Goal: Task Accomplishment & Management: Complete application form

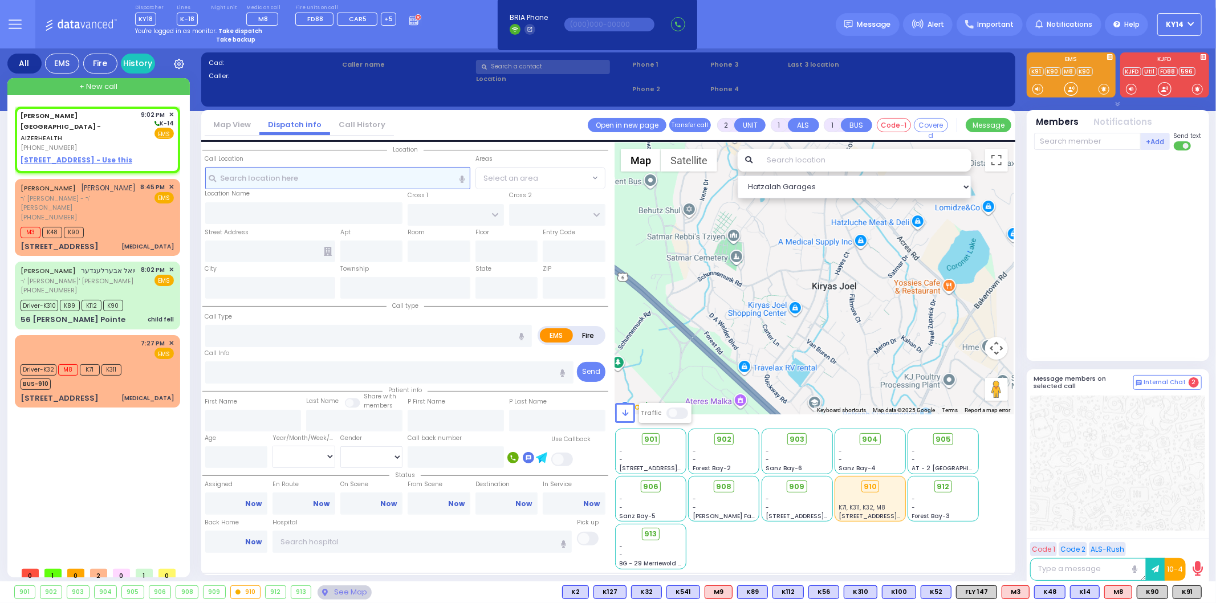
select select
radio input "true"
select select
type input "21:02"
select select "Hatzalah Garages"
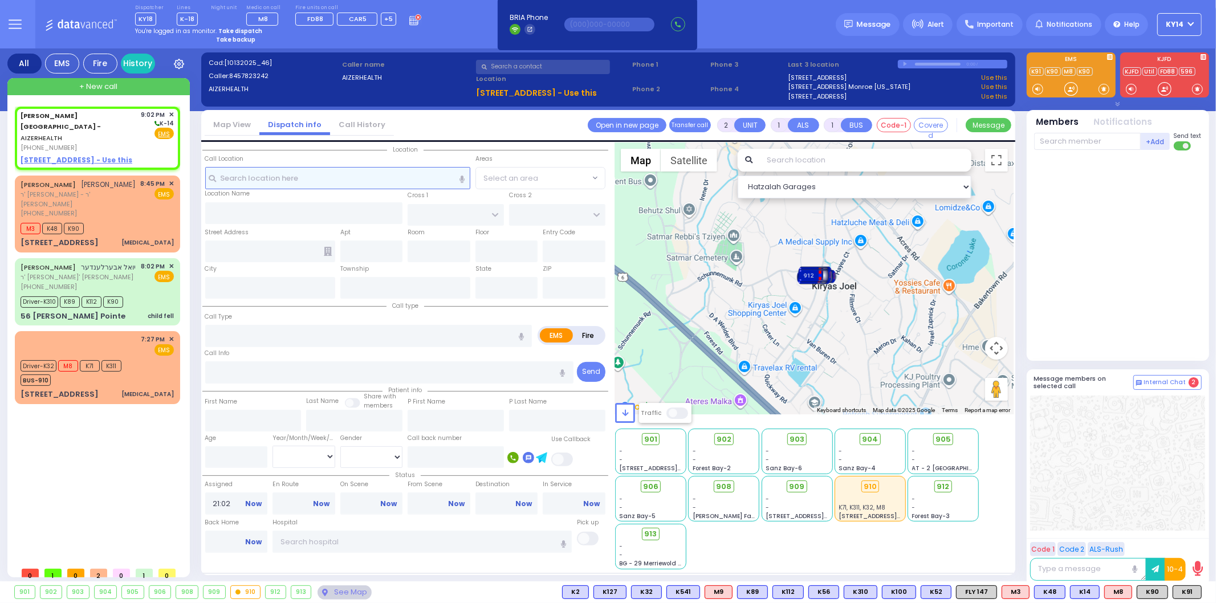
select select
radio input "true"
select select
select select "Hatzalah Garages"
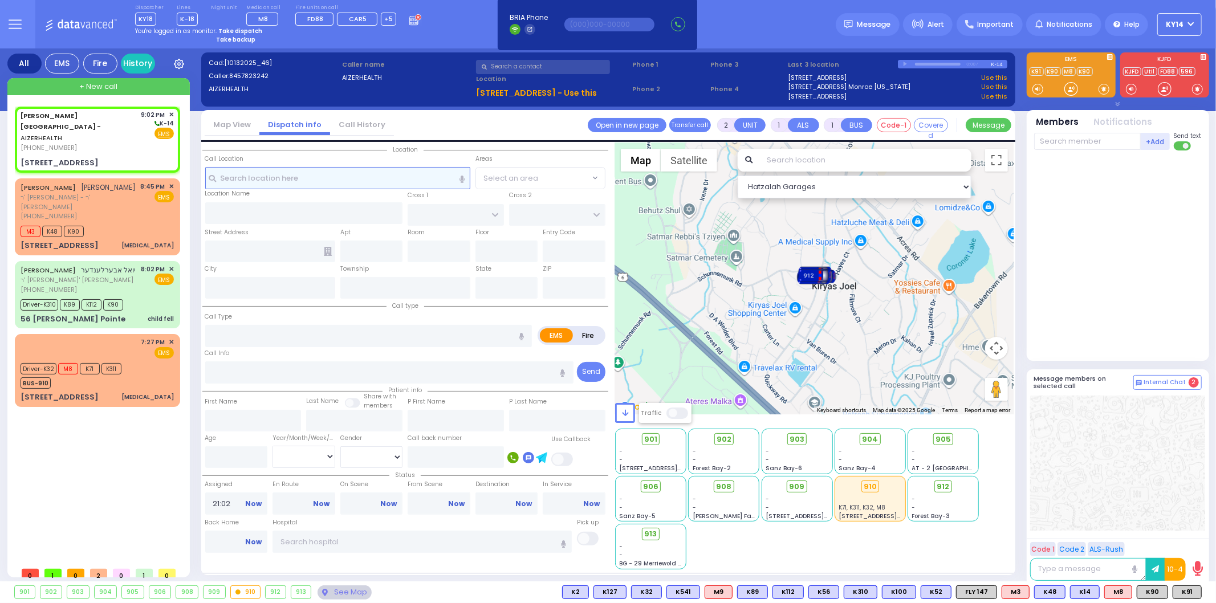
select select
radio input "true"
select select
select select "Hatzalah Garages"
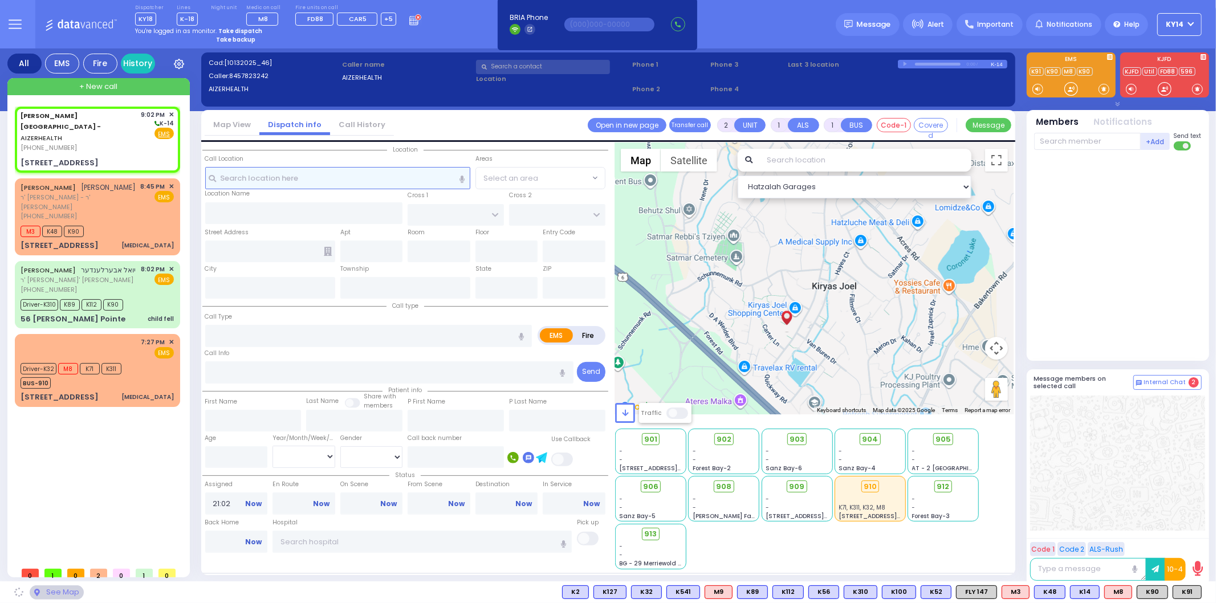
type input "[STREET_ADDRESS]"
type input "Monroe"
type input "[US_STATE]"
type input "10950"
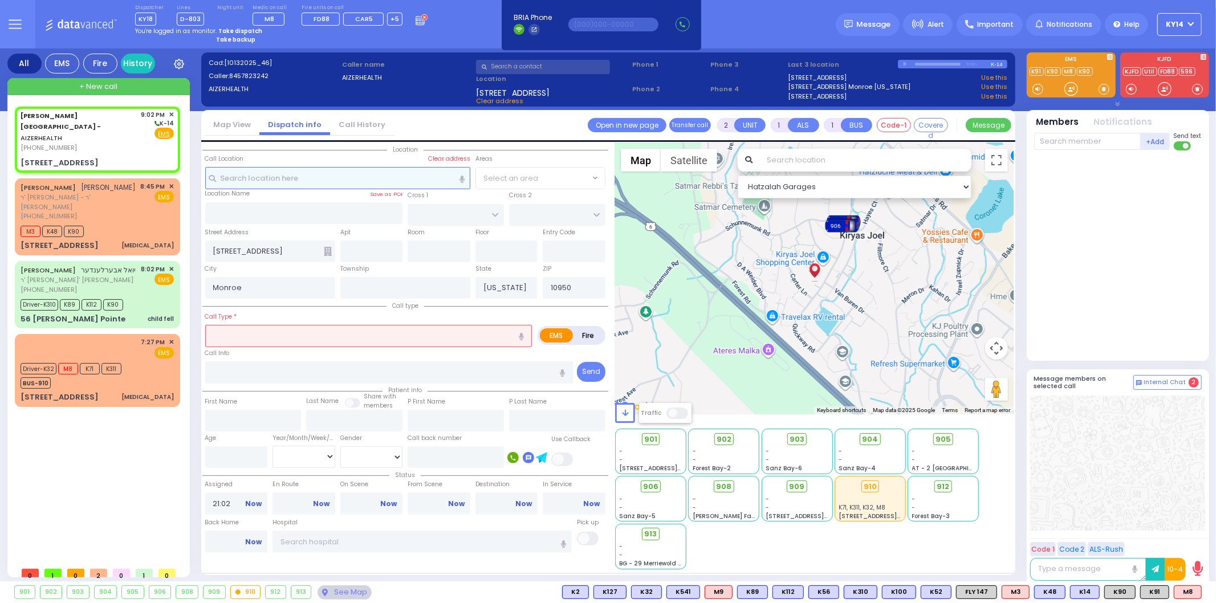
select select
radio input "true"
select select
select select "Hatzalah Garages"
select select
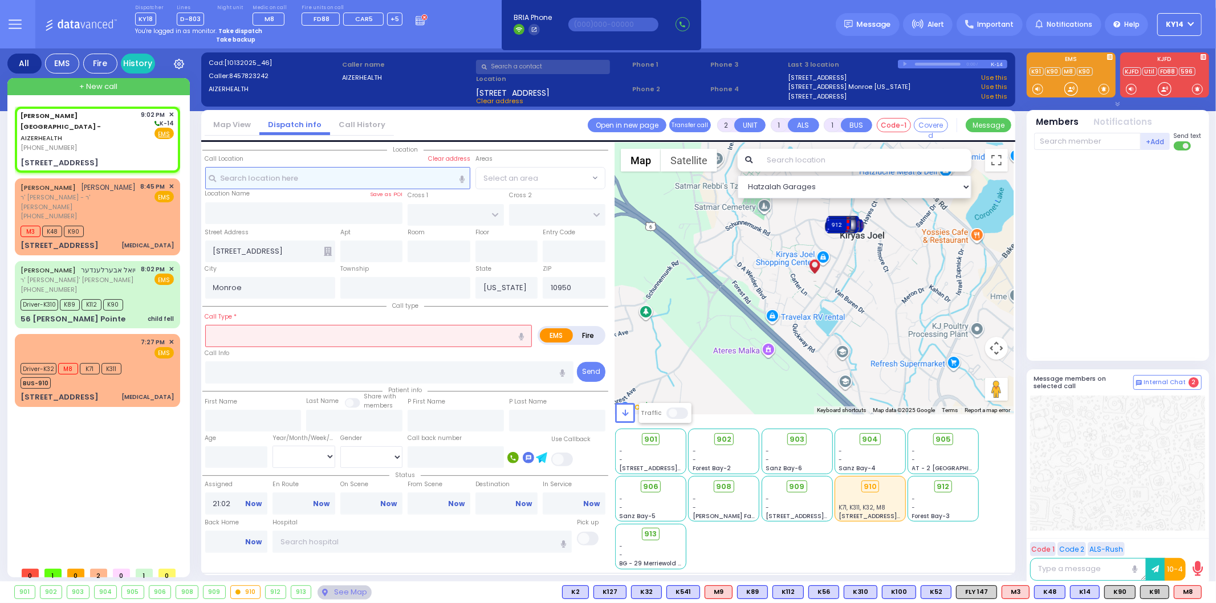
radio input "true"
type input "16"
select select
select select "Hatzalah Garages"
select select
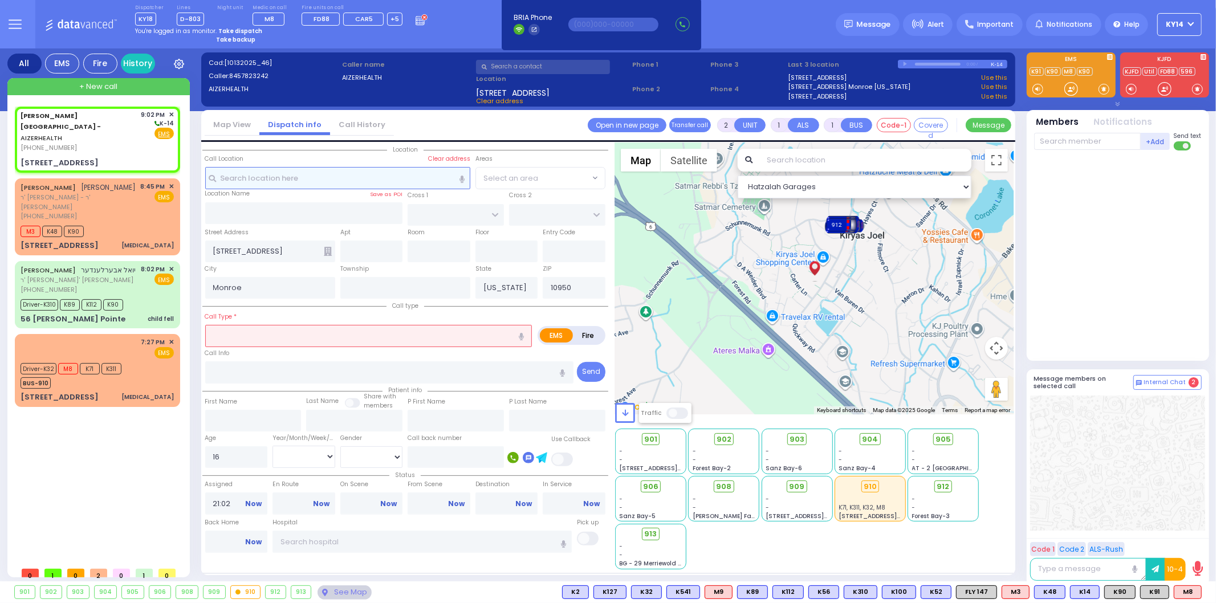
radio input "true"
select select "Year"
select select "Hatzalah Garages"
select select
radio input "true"
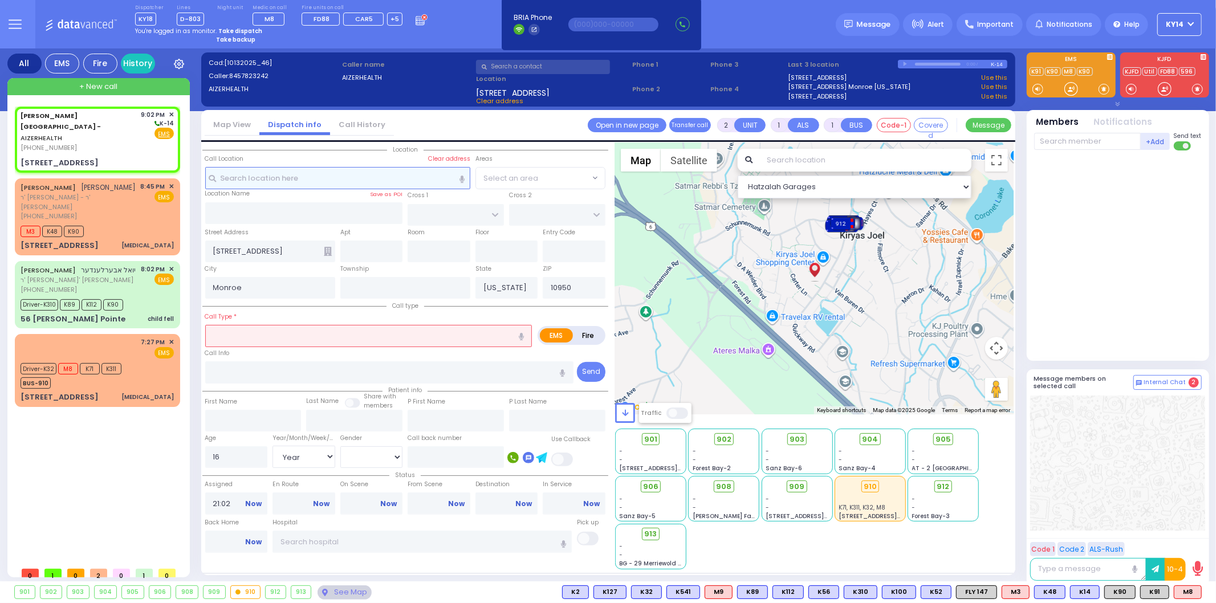
select select "Year"
select select "[DEMOGRAPHIC_DATA]"
select select "Hatzalah Garages"
select select
radio input "true"
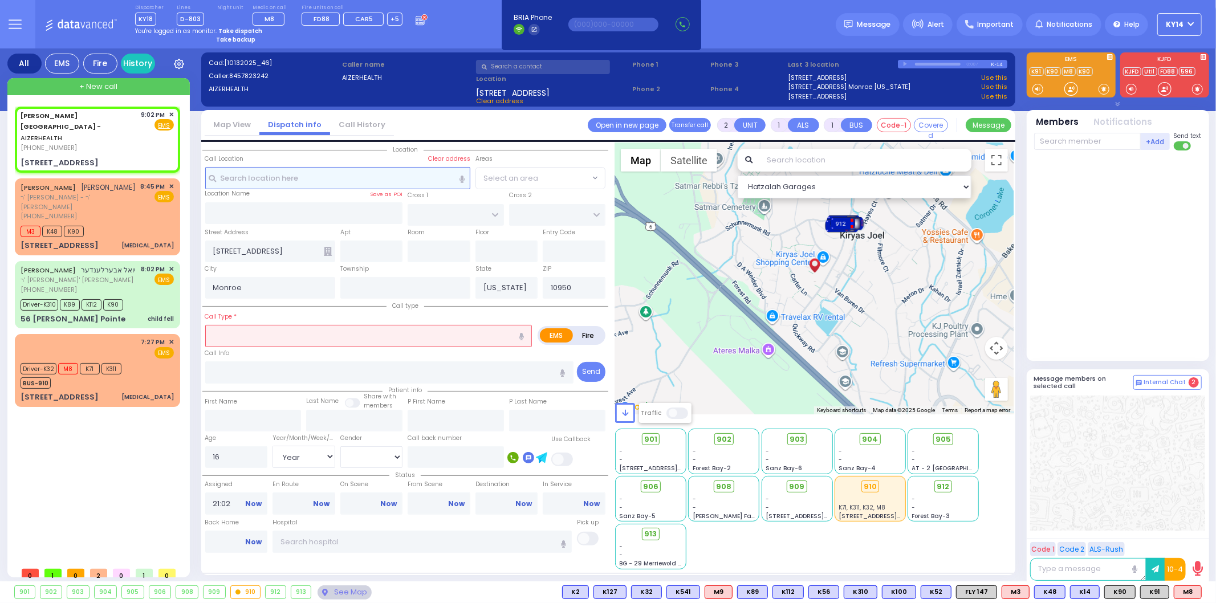
select select "Year"
select select "[DEMOGRAPHIC_DATA]"
select select "Hatzalah Garages"
select select
radio input "true"
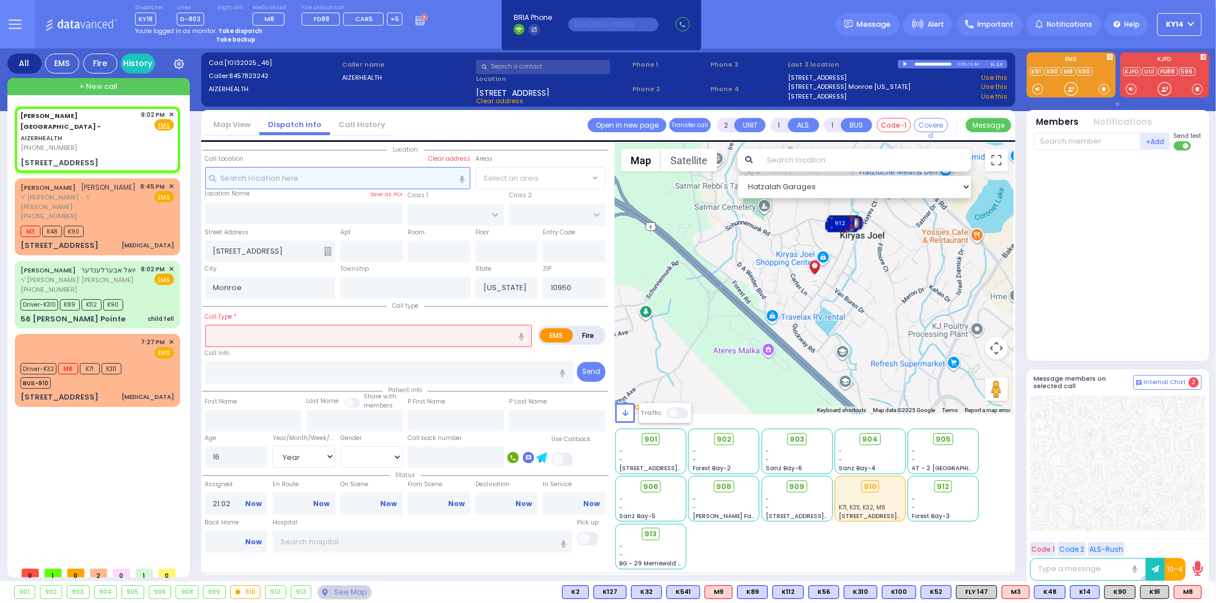
select select "Year"
select select "[DEMOGRAPHIC_DATA]"
select select "Hatzalah Garages"
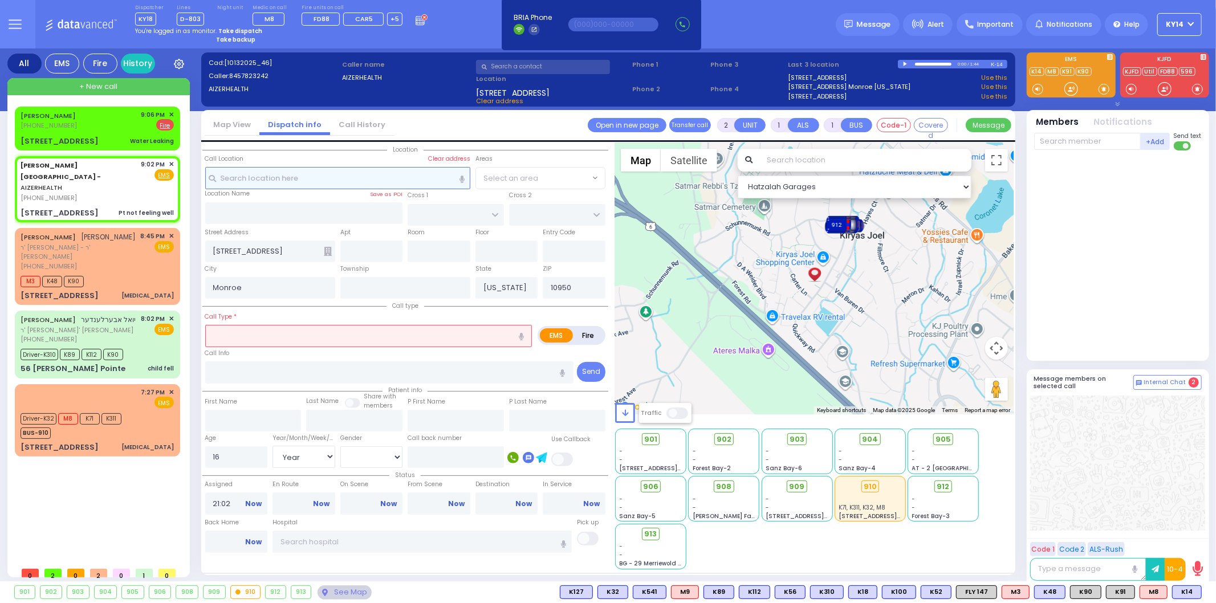
type input "1"
type input "0"
select select
type input "Pt not feeling well"
radio input "true"
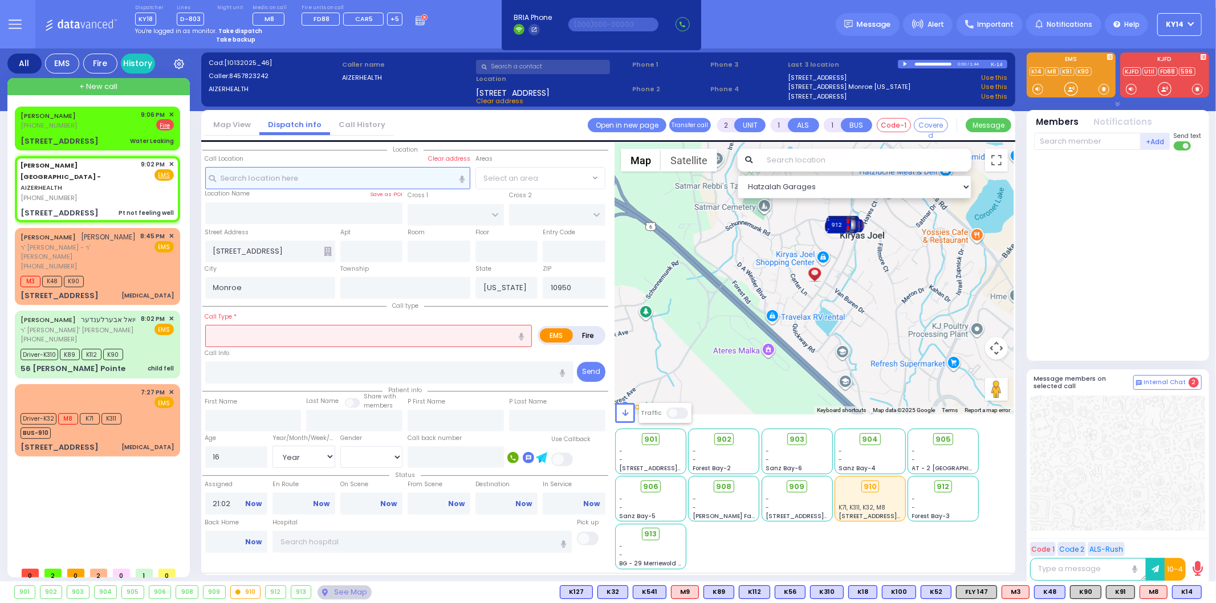
select select "Year"
select select "[DEMOGRAPHIC_DATA]"
select select "Hatzalah Garages"
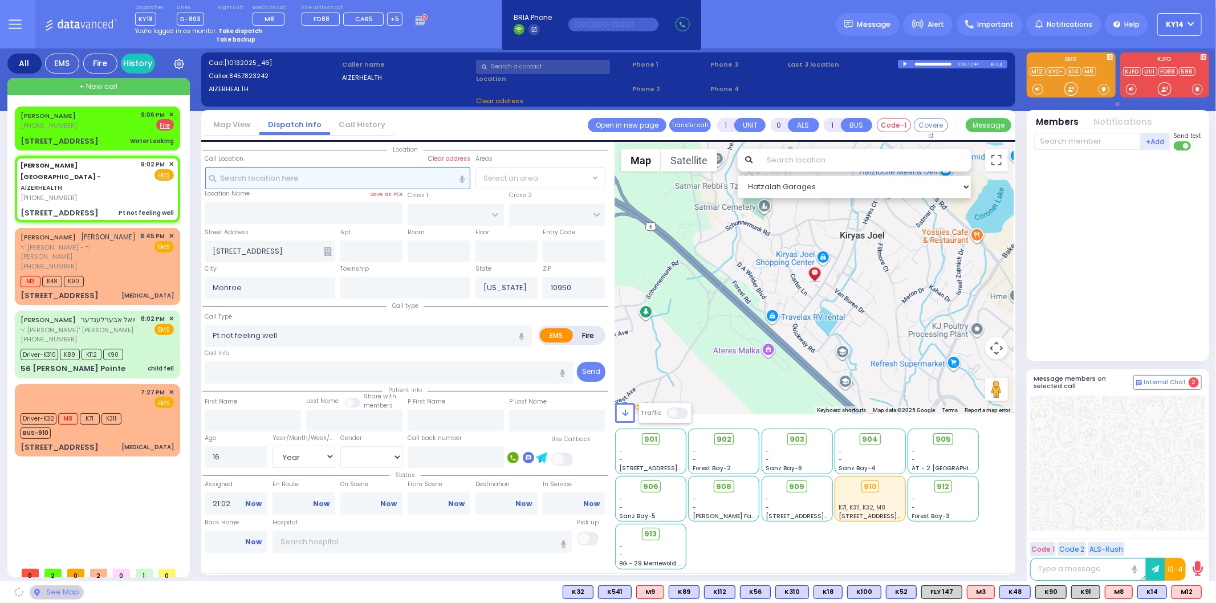
select select
radio input "true"
select select "Year"
select select "[DEMOGRAPHIC_DATA]"
select select "Hatzalah Garages"
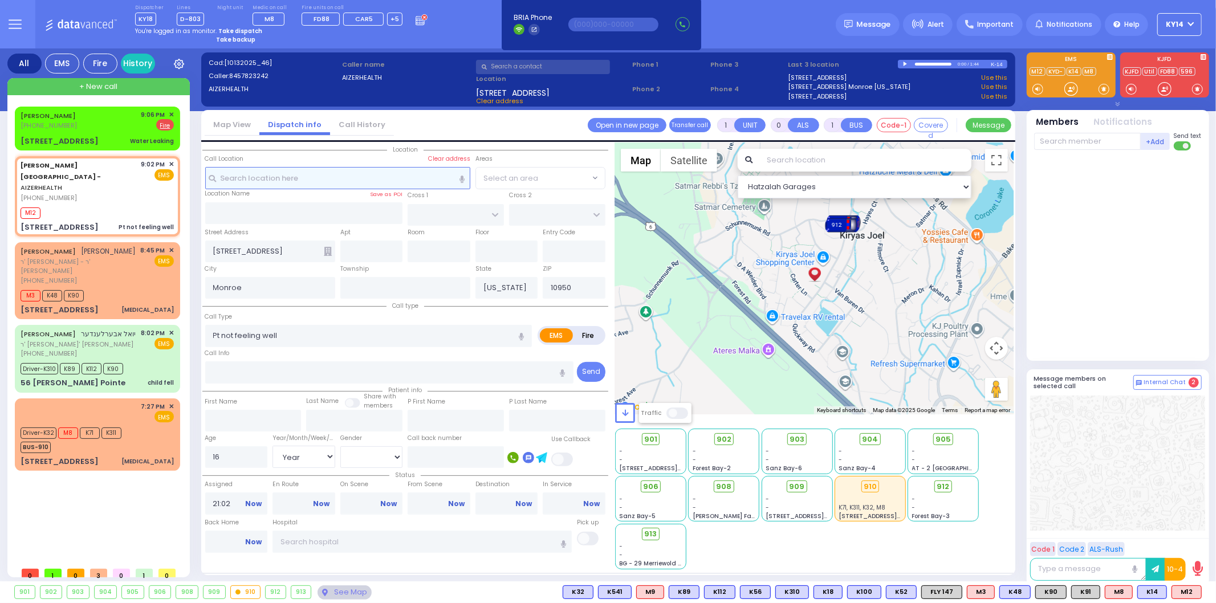
select select
radio input "true"
select select "Year"
select select "[DEMOGRAPHIC_DATA]"
type input "21:07"
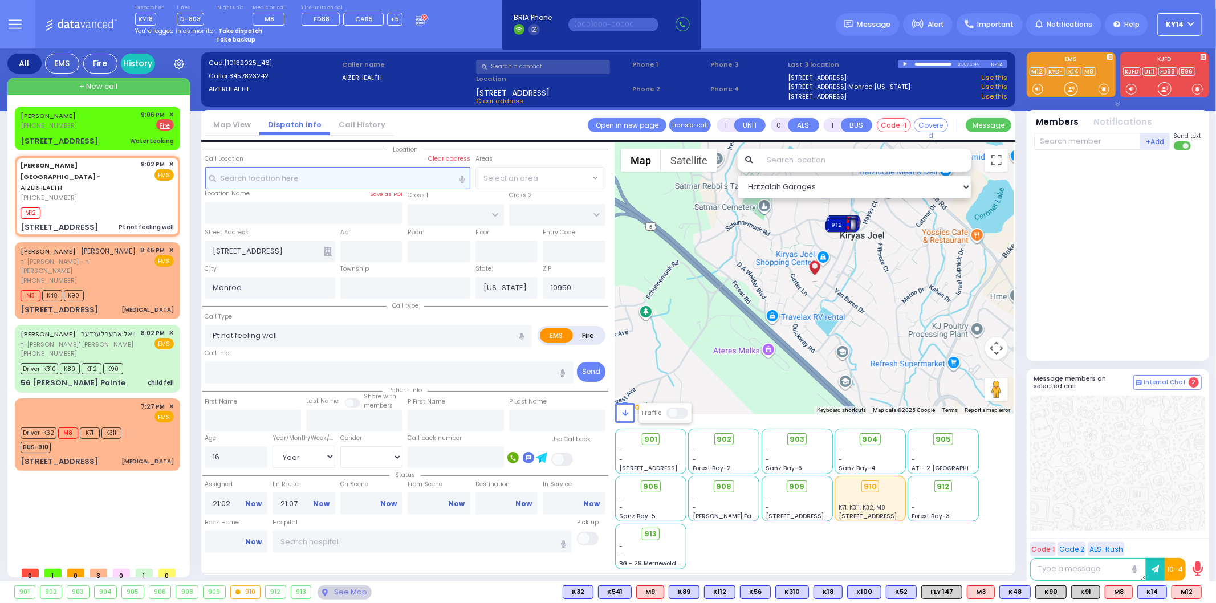
select select "Hatzalah Garages"
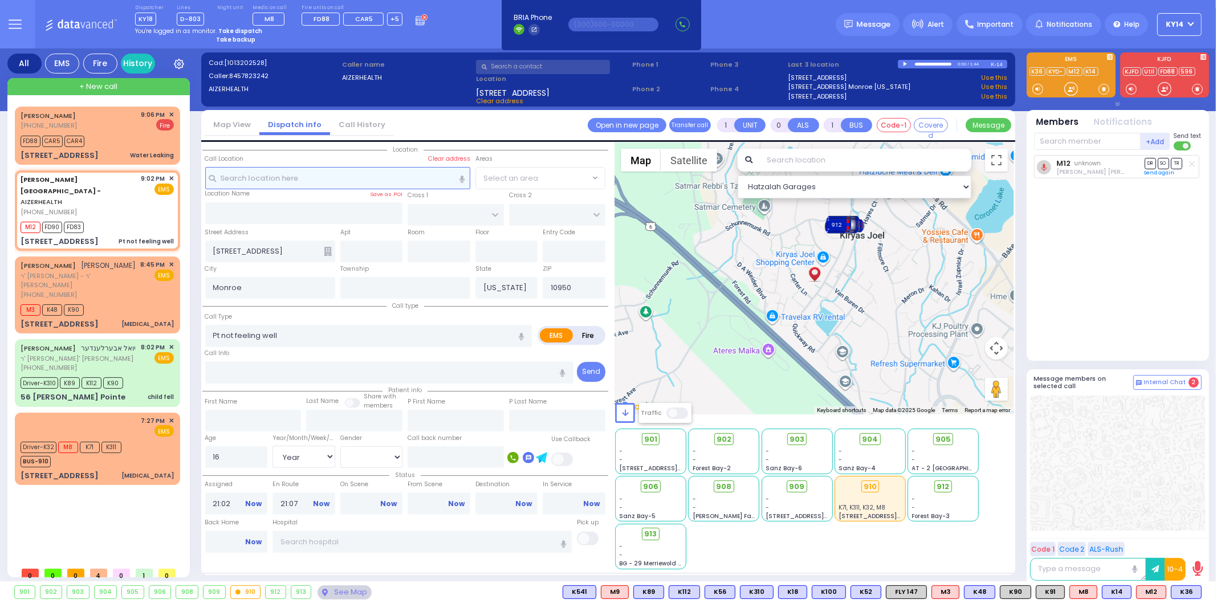
select select
radio input "true"
select select "Year"
select select "[DEMOGRAPHIC_DATA]"
select select "Hatzalah Garages"
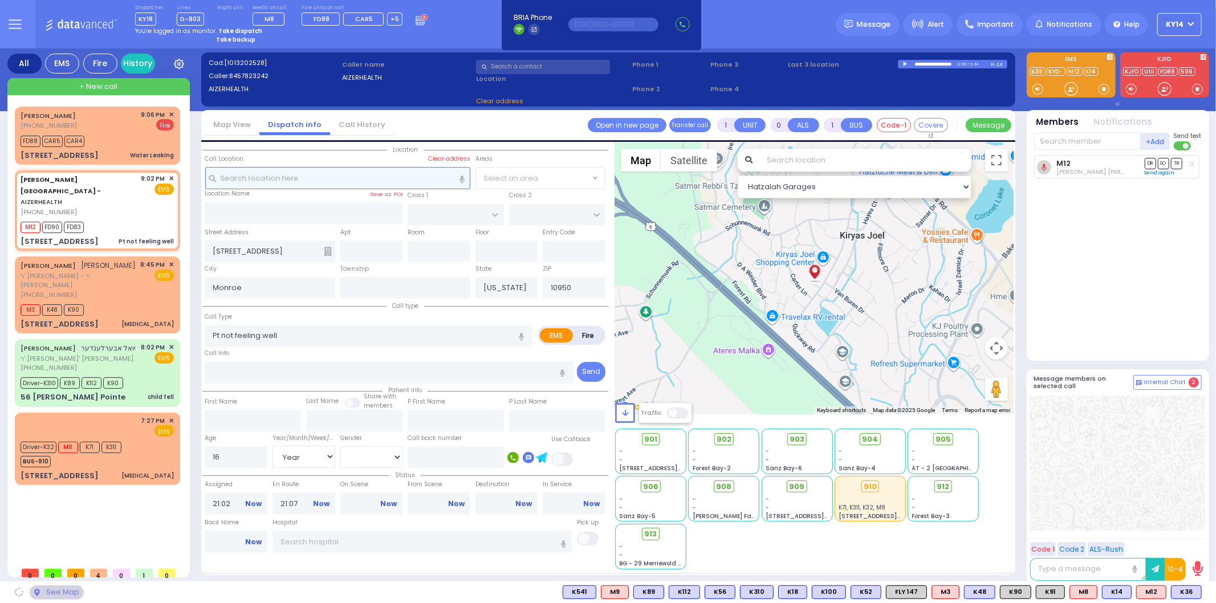
select select
radio input "true"
select select "Year"
select select "[DEMOGRAPHIC_DATA]"
select select "Hatzalah Garages"
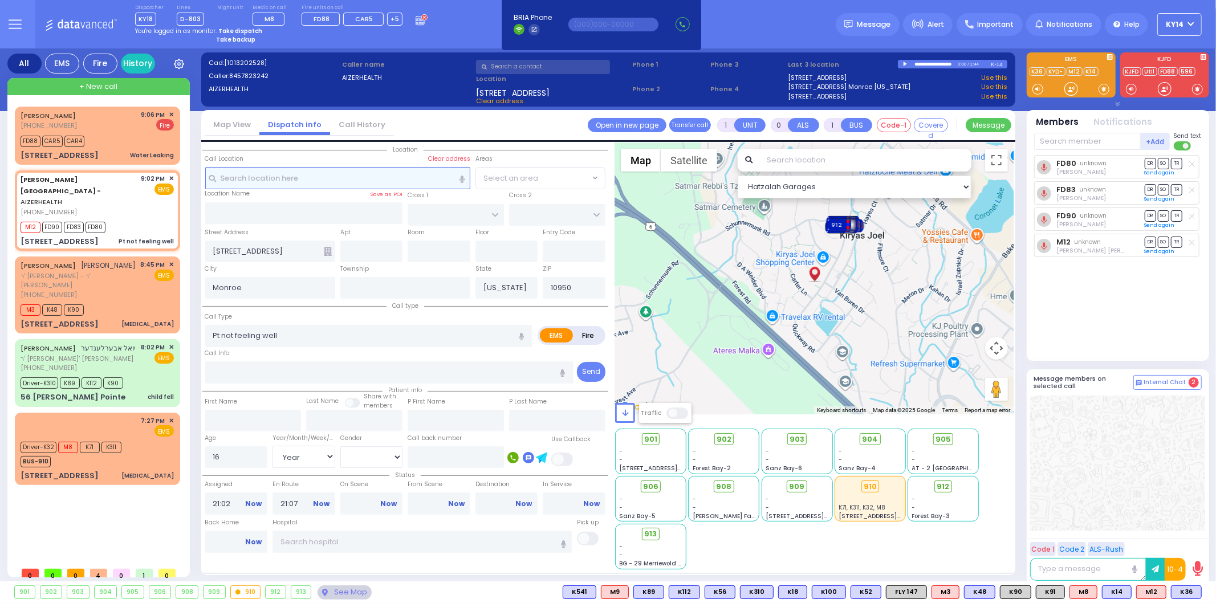
select select
radio input "true"
select select "Year"
select select "[DEMOGRAPHIC_DATA]"
select select "Hatzalah Garages"
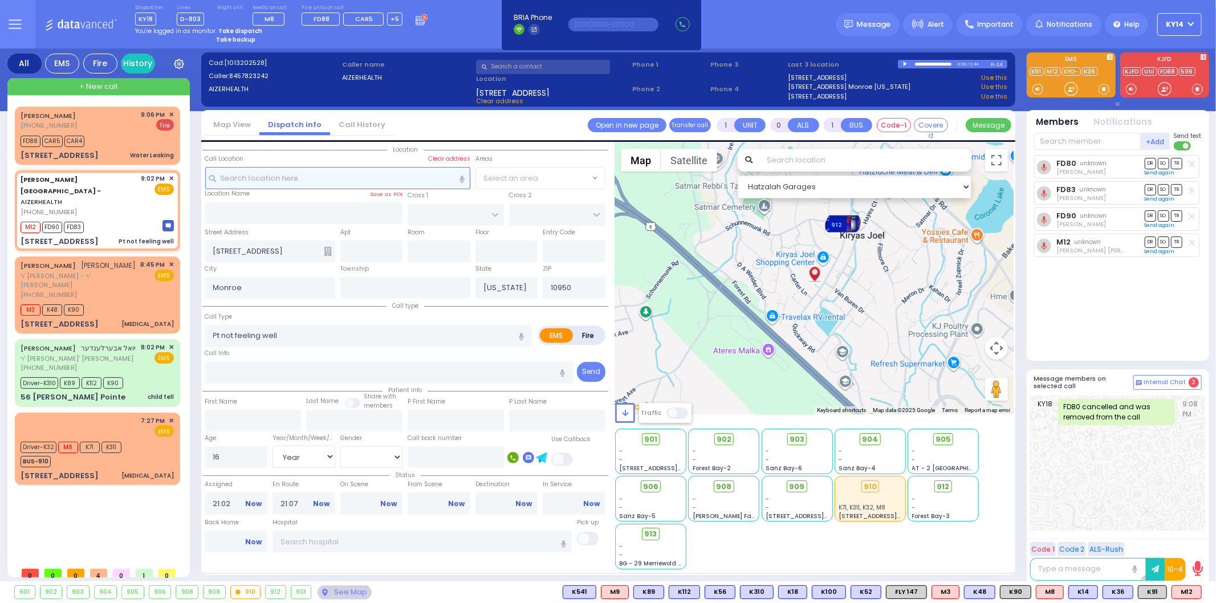
select select
radio input "true"
select select "Year"
select select "[DEMOGRAPHIC_DATA]"
select select "Hatzalah Garages"
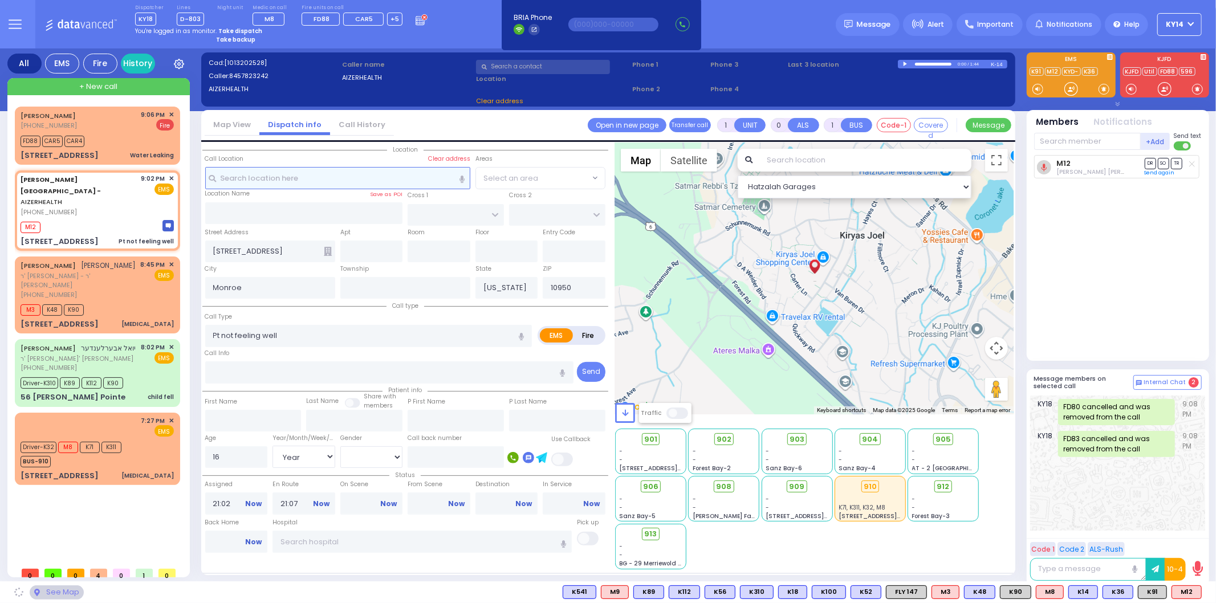
select select
radio input "true"
select select "Year"
select select "[DEMOGRAPHIC_DATA]"
select select "Hatzalah Garages"
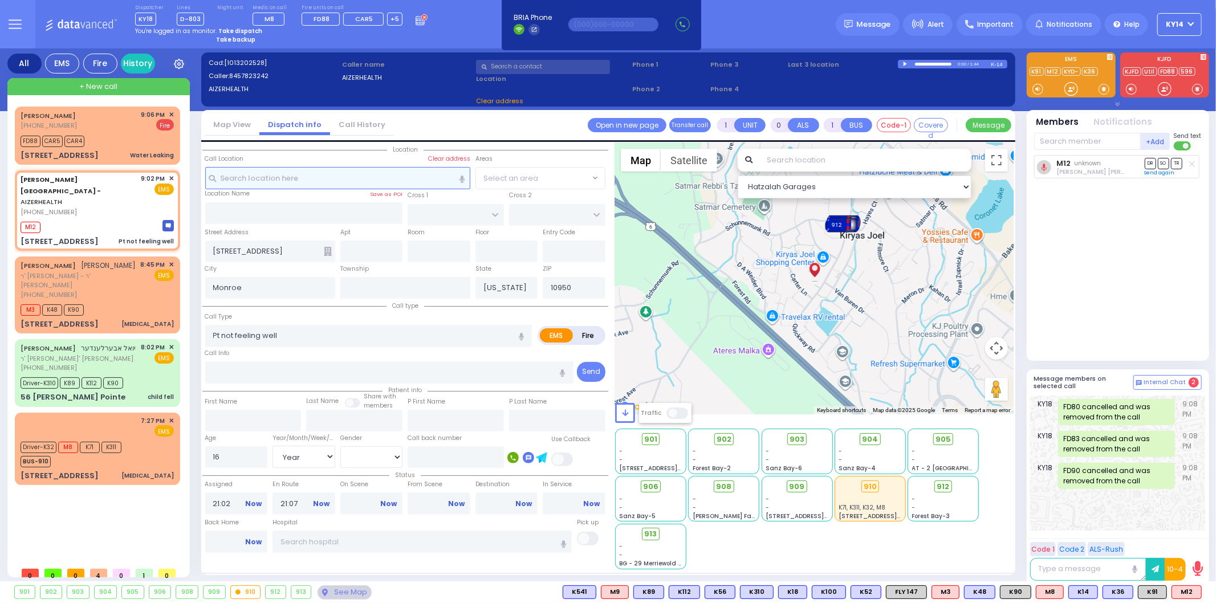
select select
radio input "true"
select select "Year"
select select "[DEMOGRAPHIC_DATA]"
select select "Hatzalah Garages"
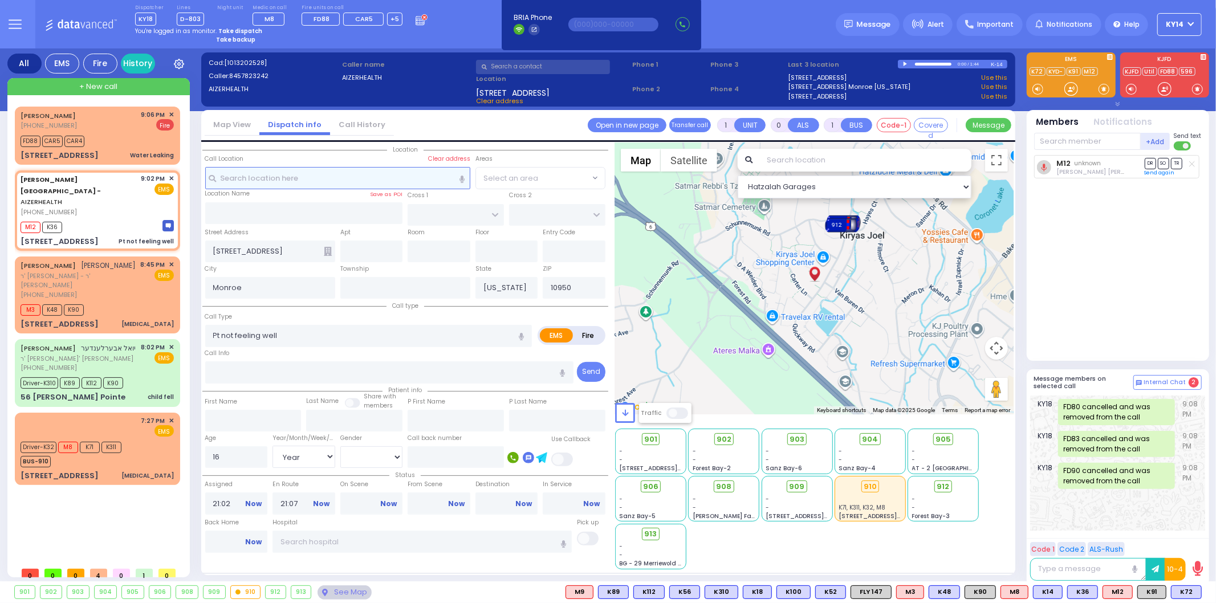
select select
radio input "true"
select select "Year"
select select "[DEMOGRAPHIC_DATA]"
select select "Hatzalah Garages"
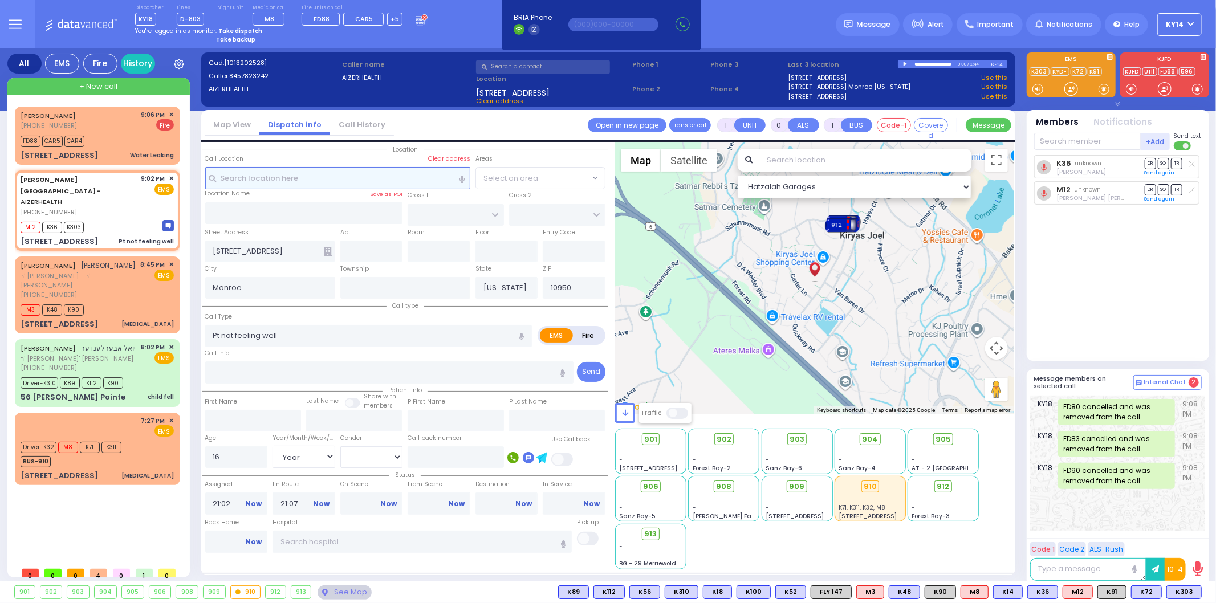
select select
radio input "true"
select select "Year"
select select "[DEMOGRAPHIC_DATA]"
select select "Hatzalah Garages"
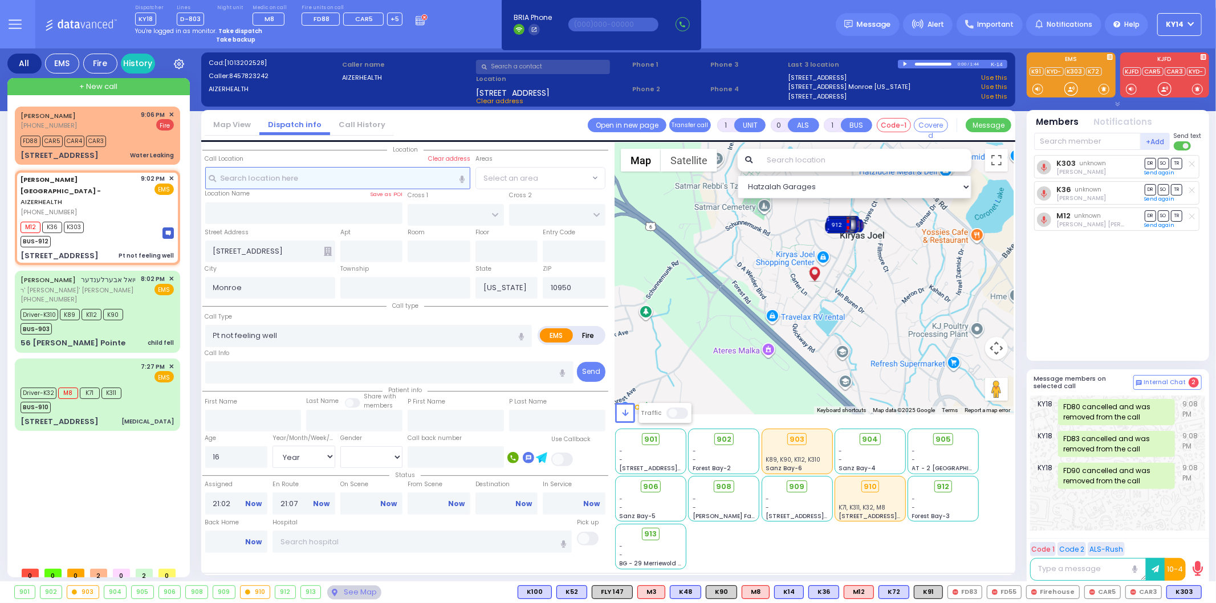
select select
radio input "true"
select select "Year"
select select "[DEMOGRAPHIC_DATA]"
select select "Hatzalah Garages"
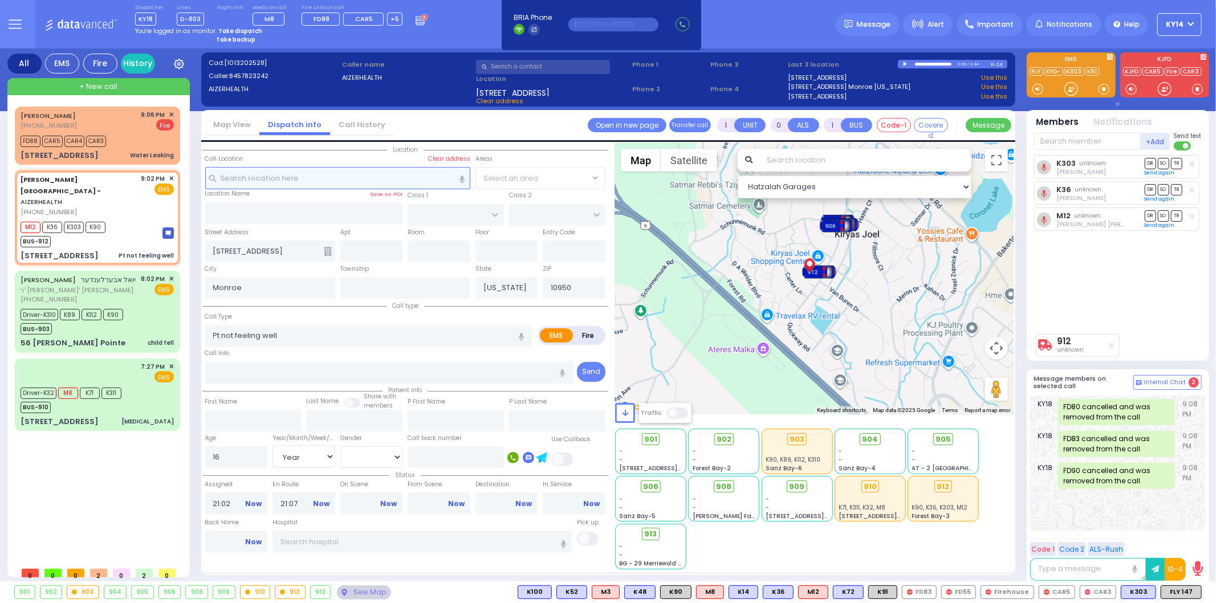
select select
radio input "true"
select select "Year"
select select "[DEMOGRAPHIC_DATA]"
select select "Hatzalah Garages"
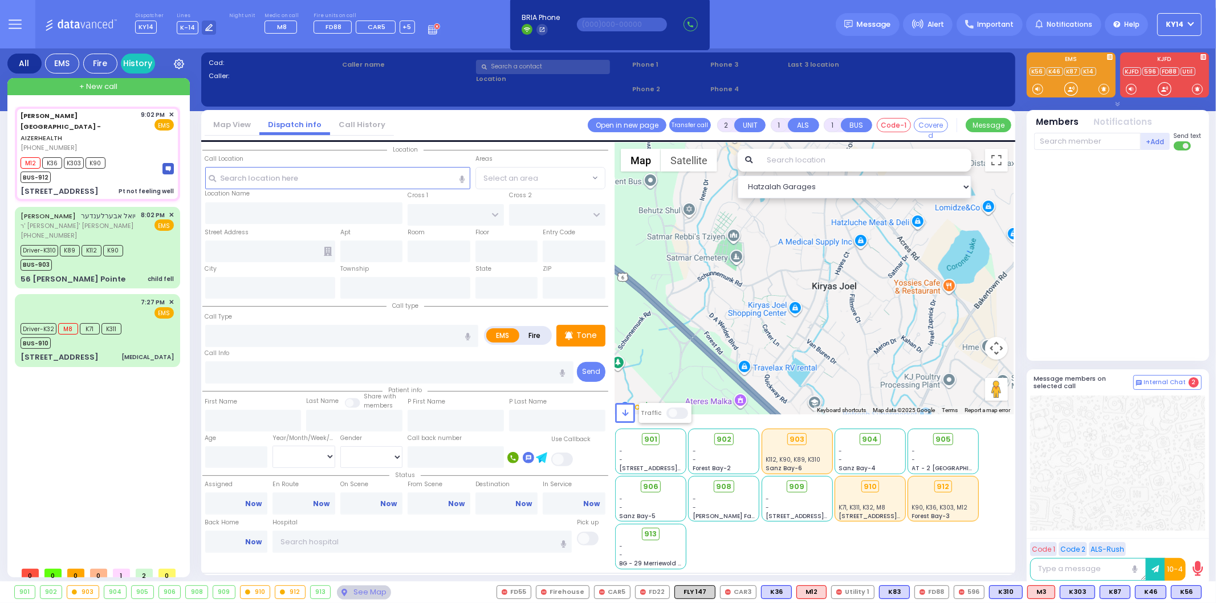
type input "6"
select select
type input "Pt not feeling well"
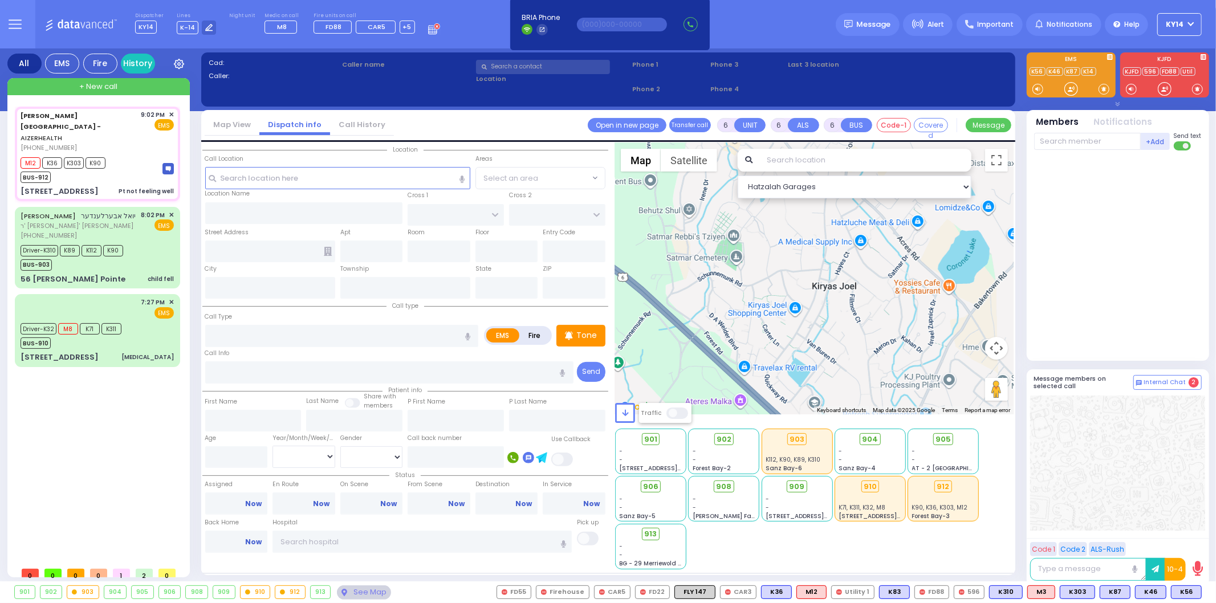
radio input "true"
type input "Unknown"
type input "16"
select select "Year"
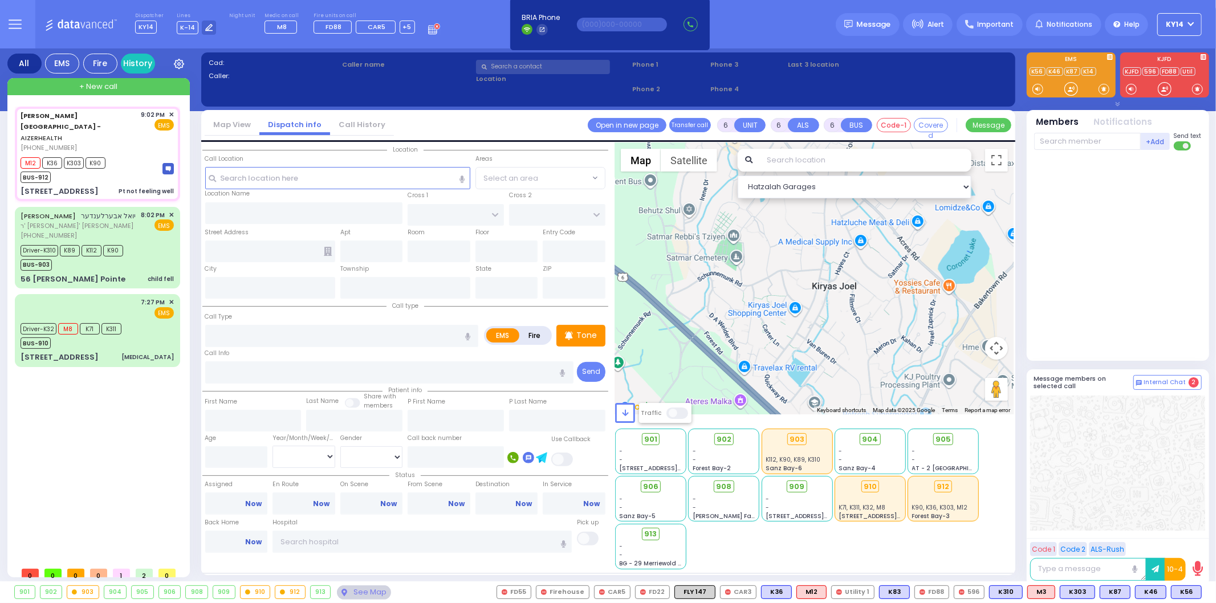
select select "[DEMOGRAPHIC_DATA]"
type input "21:02"
type input "21:07"
type input "21:10"
select select "Hatzalah Garages"
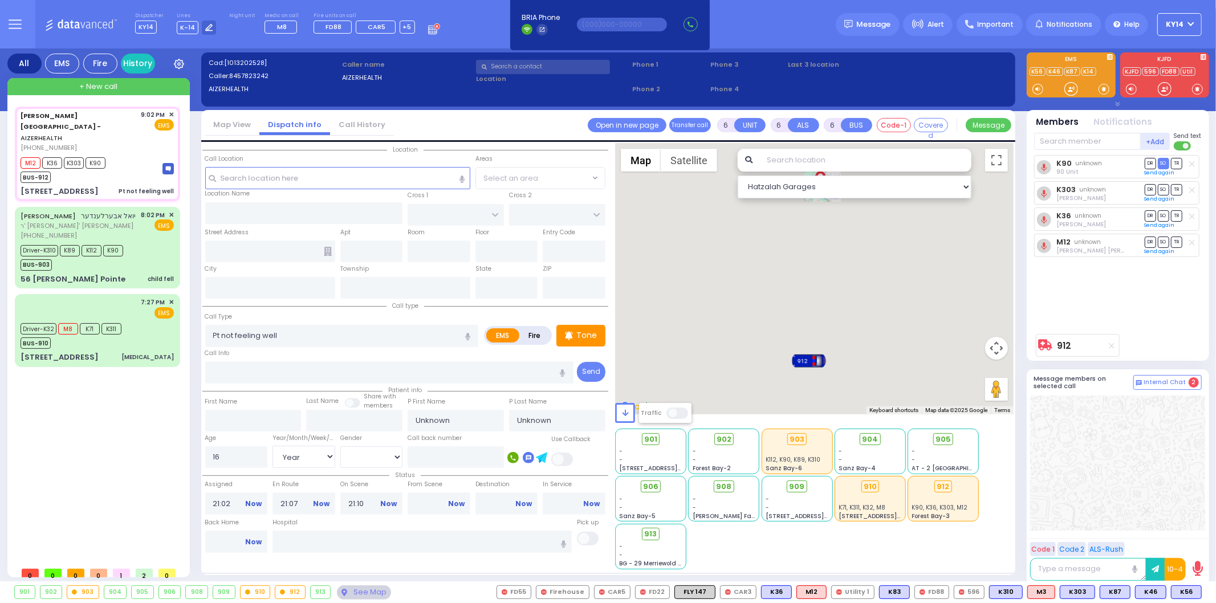
select select
radio input "true"
select select "Year"
select select "[DEMOGRAPHIC_DATA]"
select select "Hatzalah Garages"
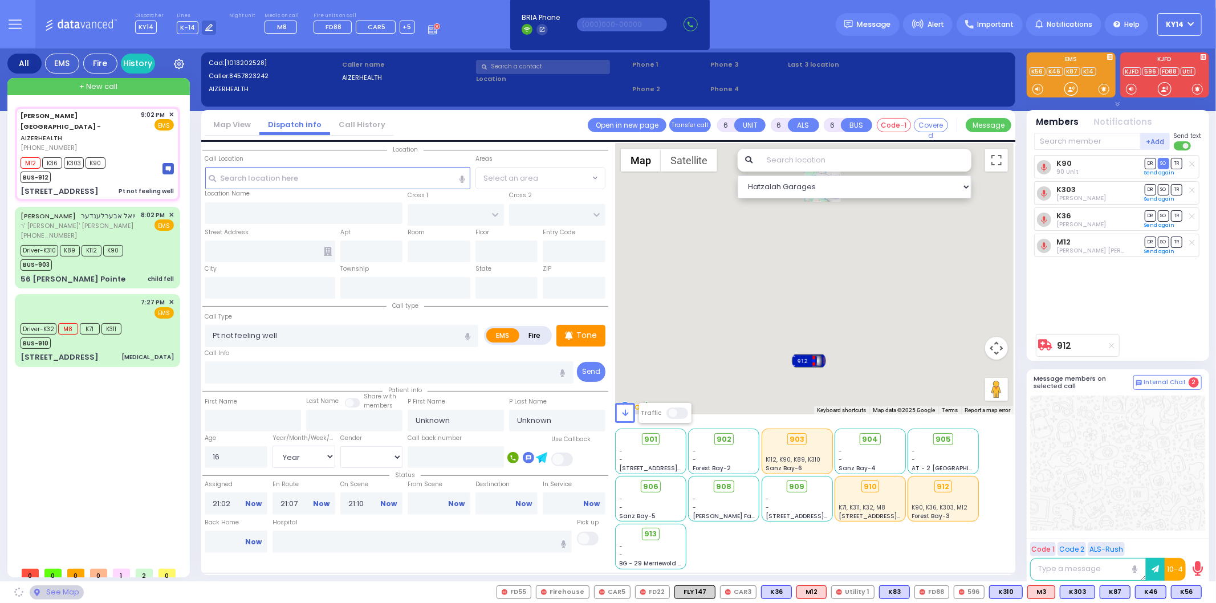
type input "[STREET_ADDRESS]"
type input "Monroe"
type input "[US_STATE]"
type input "10950"
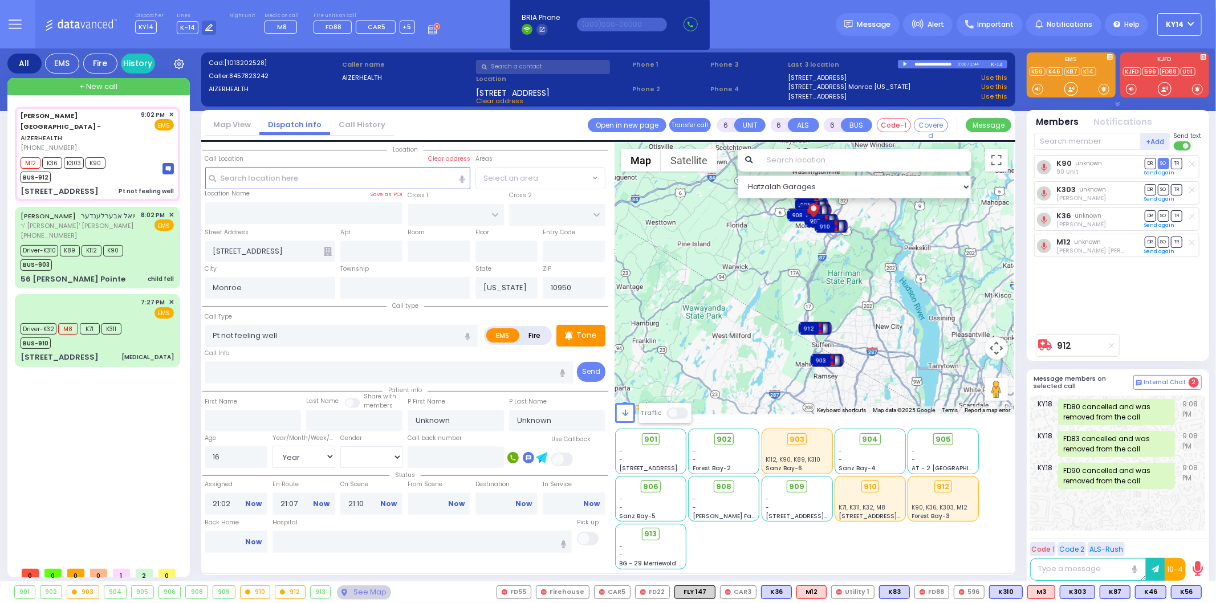
select select
radio input "true"
type input "David"
type input "Silberstein"
select select "Year"
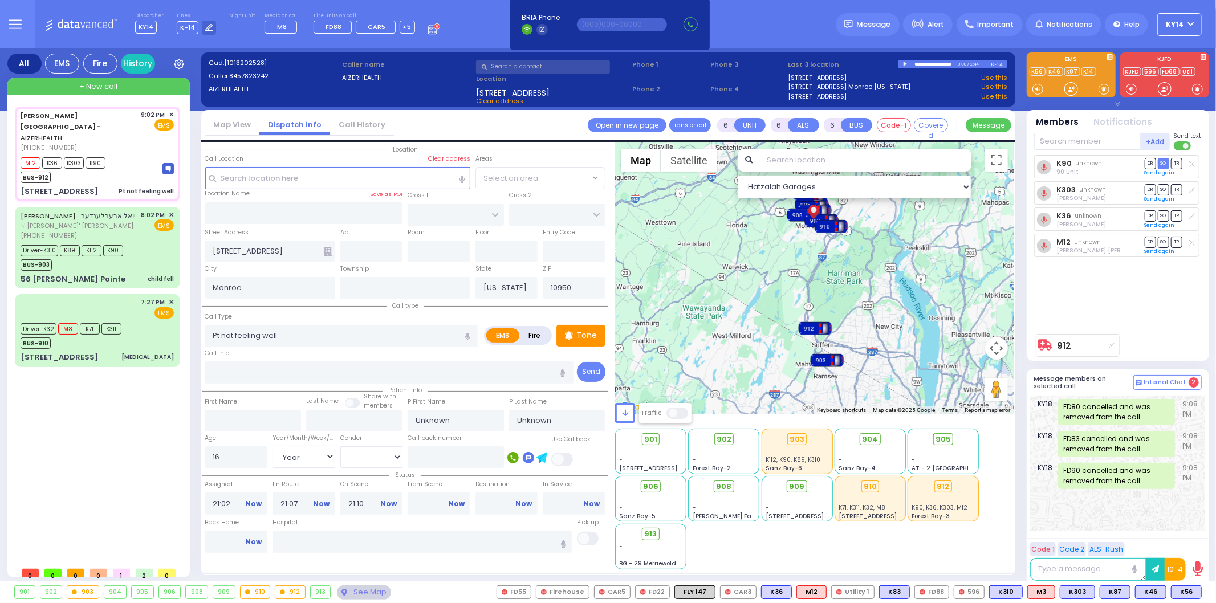
select select "[DEMOGRAPHIC_DATA]"
select select "Hatzalah Garages"
select select
radio input "true"
select select "Year"
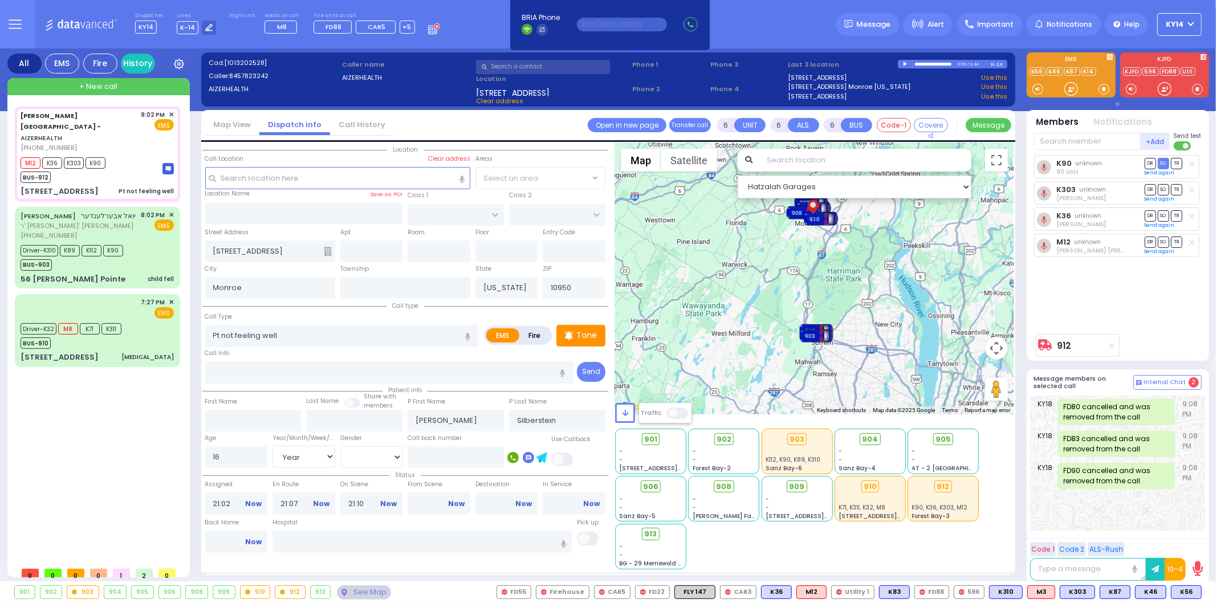
select select "[DEMOGRAPHIC_DATA]"
select select "Hatzalah Garages"
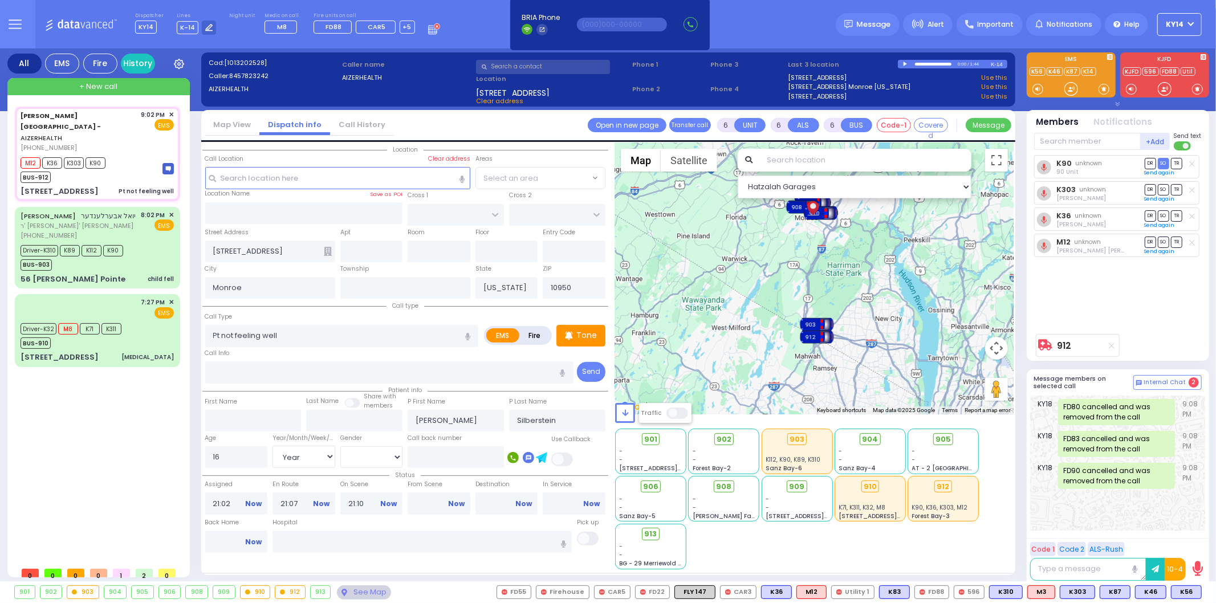
select select
radio input "true"
select select "Year"
select select "[DEMOGRAPHIC_DATA]"
select select "Hatzalah Garages"
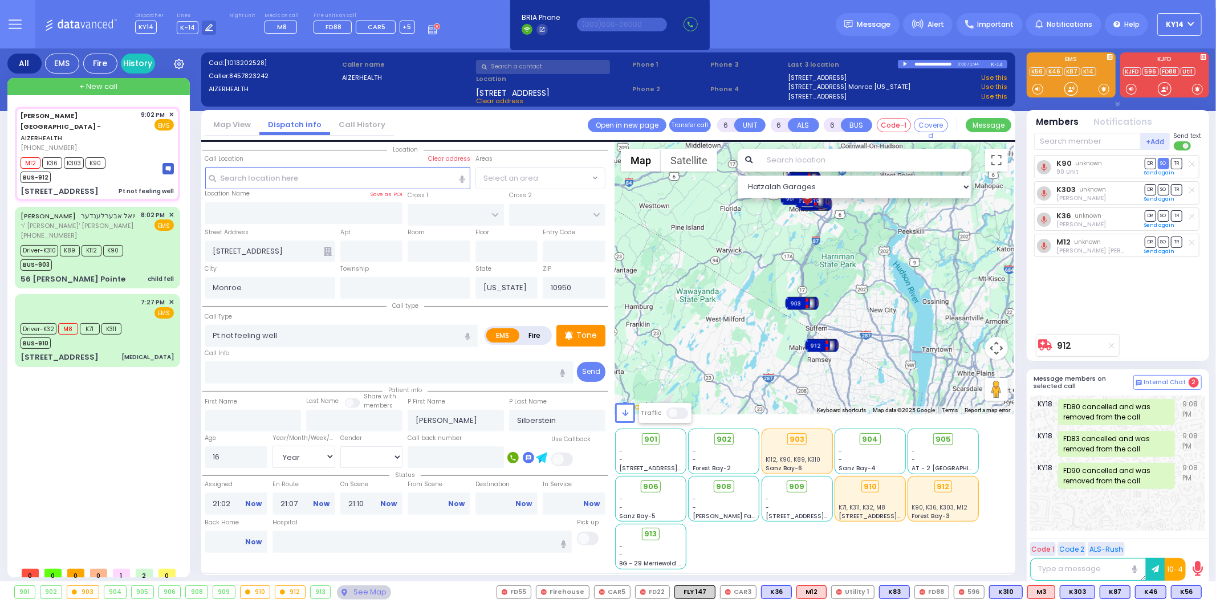
select select
radio input "true"
select select "Year"
select select "[DEMOGRAPHIC_DATA]"
select select "Hatzalah Garages"
